Goal: Check status

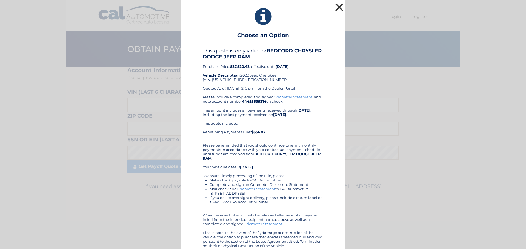
click at [337, 5] on button "×" at bounding box center [338, 7] width 11 height 11
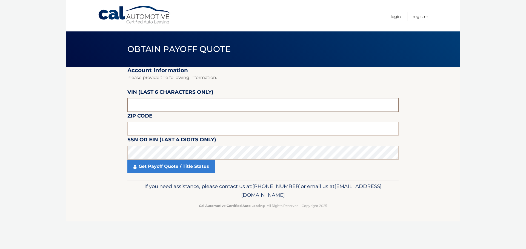
click at [139, 105] on input "text" at bounding box center [262, 105] width 271 height 14
drag, startPoint x: 146, startPoint y: 107, endPoint x: 92, endPoint y: 107, distance: 53.7
click at [94, 107] on section "Account Information Please provide the following information. [PERSON_NAME] (la…" at bounding box center [263, 123] width 394 height 113
drag, startPoint x: 158, startPoint y: 130, endPoint x: 155, endPoint y: 131, distance: 3.5
click at [158, 131] on input "text" at bounding box center [262, 129] width 271 height 14
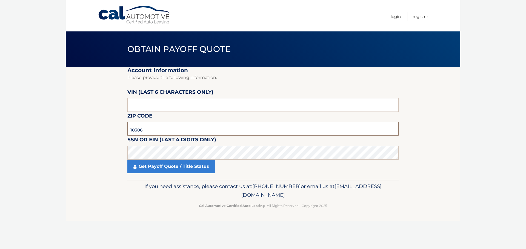
type input "10306"
click at [163, 102] on input "text" at bounding box center [262, 105] width 271 height 14
drag, startPoint x: 150, startPoint y: 103, endPoint x: 124, endPoint y: 105, distance: 25.8
click at [124, 105] on section "Account Information Please provide the following information. [PERSON_NAME] (la…" at bounding box center [263, 123] width 394 height 113
type input "448732"
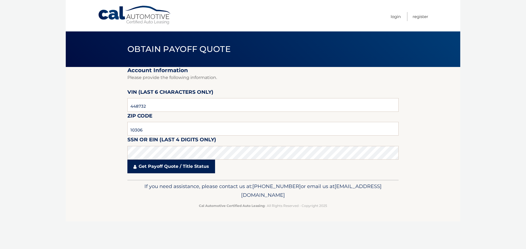
click at [154, 171] on link "Get Payoff Quote / Title Status" at bounding box center [171, 167] width 88 height 14
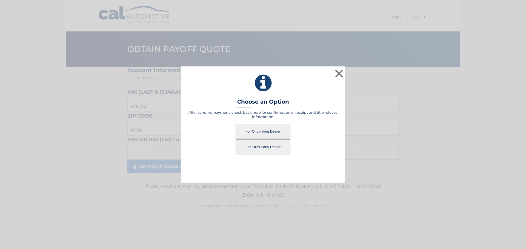
click at [259, 129] on button "For Originating Dealer" at bounding box center [262, 131] width 55 height 15
click at [269, 130] on button "For Originating Dealer" at bounding box center [262, 131] width 55 height 15
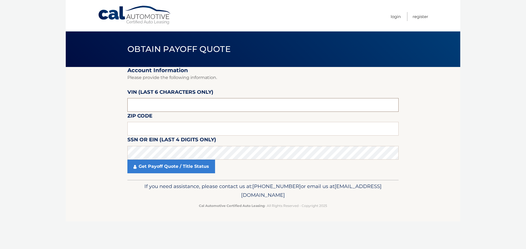
click at [142, 104] on input "text" at bounding box center [262, 105] width 271 height 14
type input "448732"
type input "10306"
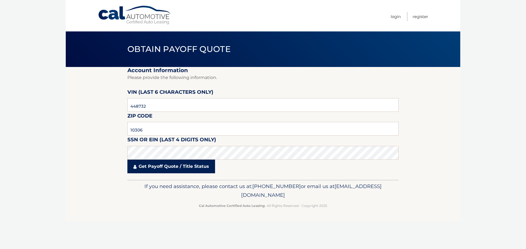
click at [156, 167] on link "Get Payoff Quote / Title Status" at bounding box center [171, 167] width 88 height 14
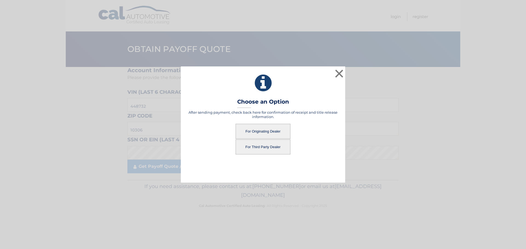
click at [266, 128] on button "For Originating Dealer" at bounding box center [262, 131] width 55 height 15
click at [260, 132] on button "For Originating Dealer" at bounding box center [262, 131] width 55 height 15
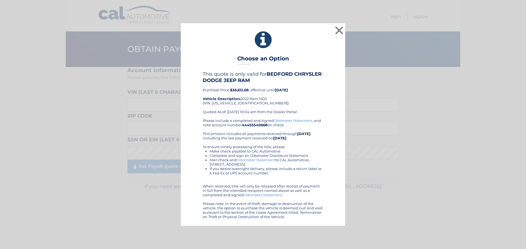
click at [226, 103] on div "This quote is only valid for BEDFORD CHRYSLER DODGE JEEP RAM Purchase Price: $3…" at bounding box center [263, 94] width 120 height 47
copy div "1C6RRFFG2NN448732"
